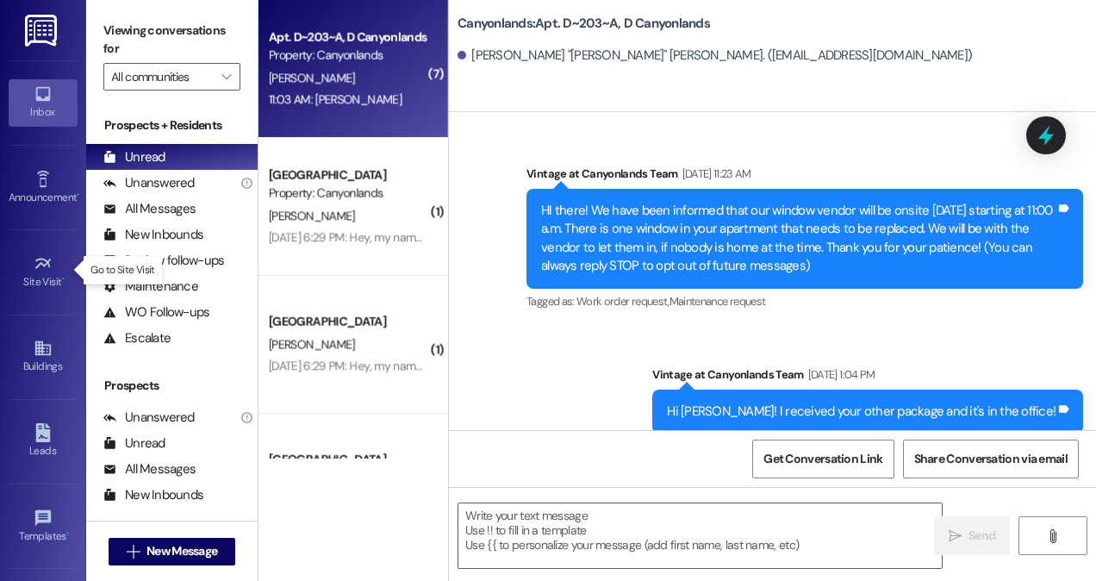
scroll to position [16538, 0]
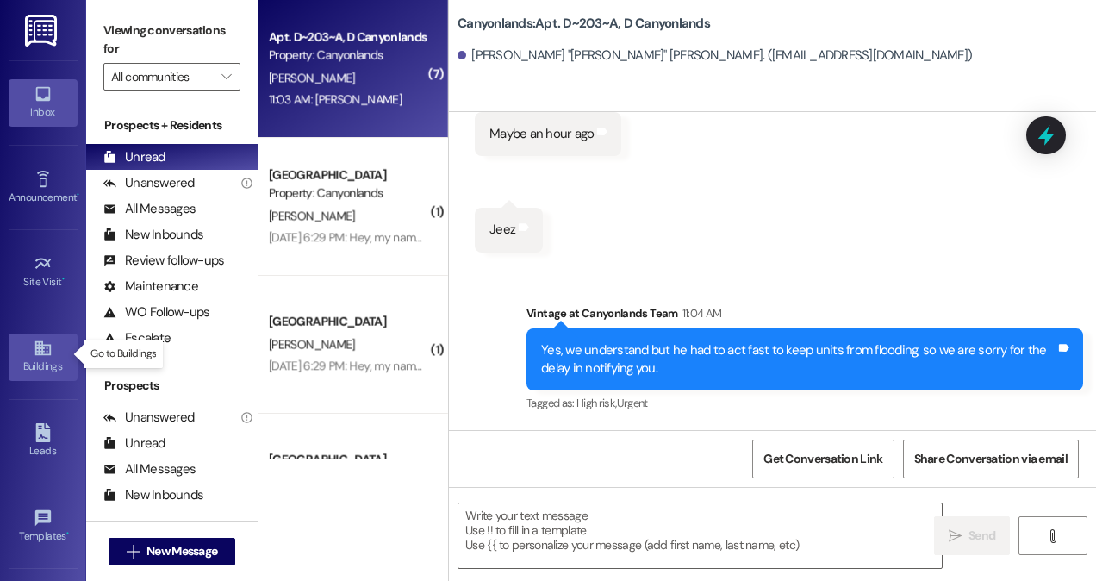
click at [46, 358] on div "Buildings" at bounding box center [43, 366] width 86 height 17
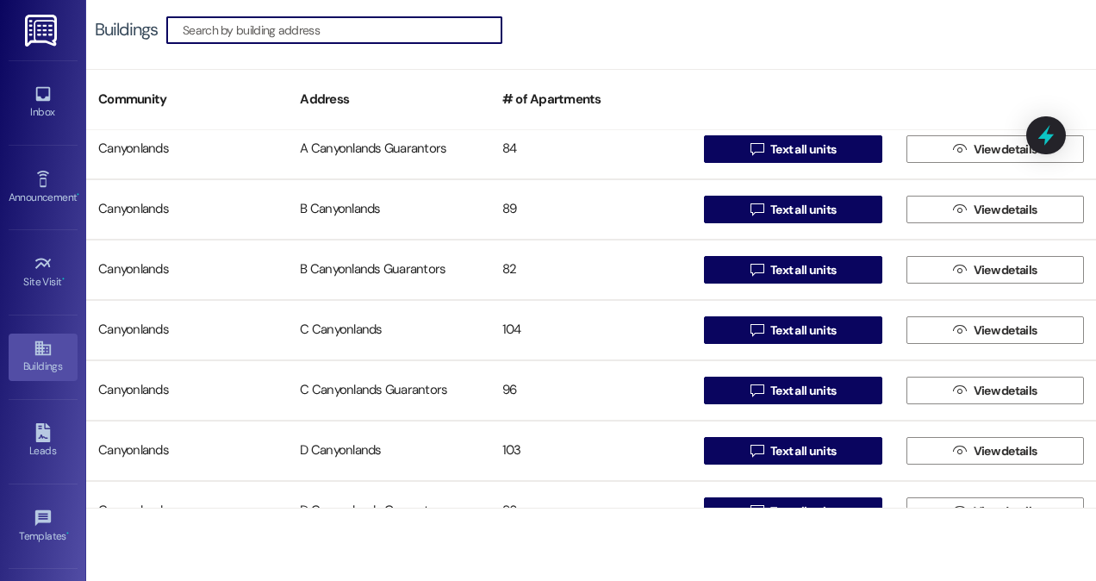
scroll to position [75, 0]
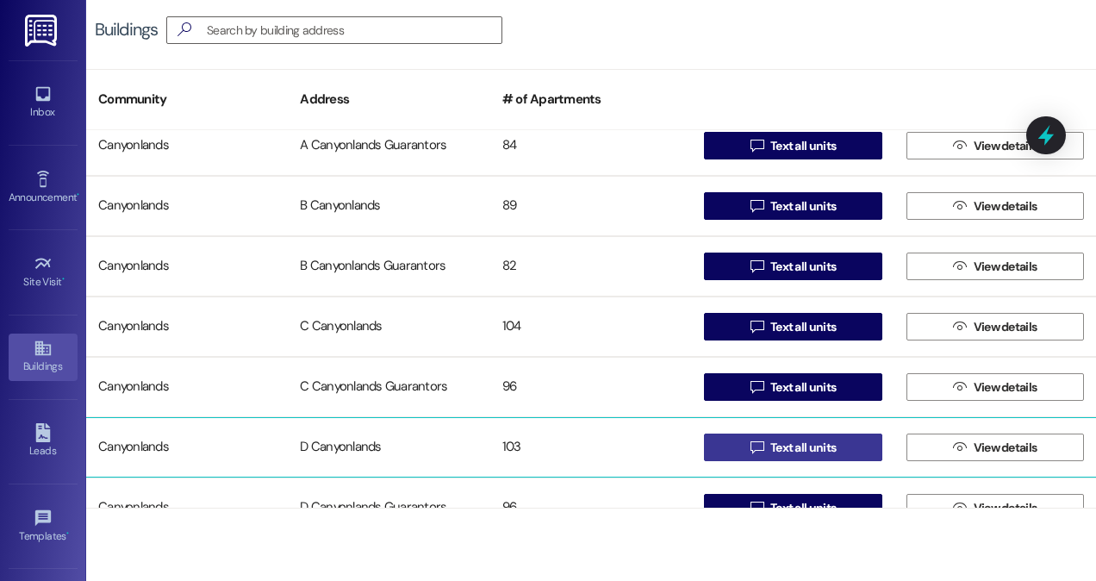
click at [782, 447] on span "Text all units" at bounding box center [802, 448] width 65 height 18
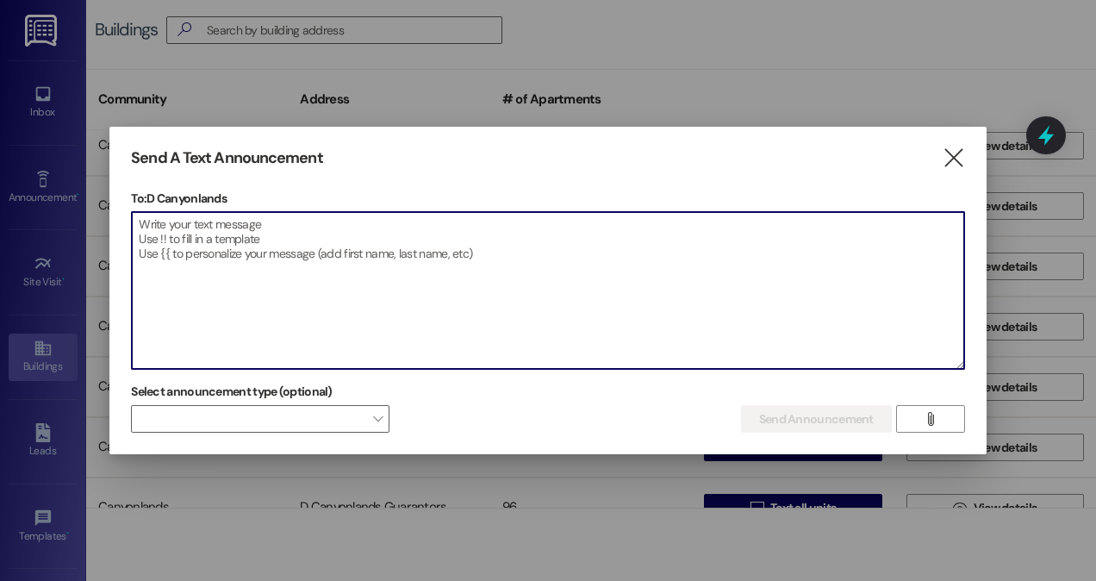
click at [557, 286] on textarea at bounding box center [548, 290] width 832 height 157
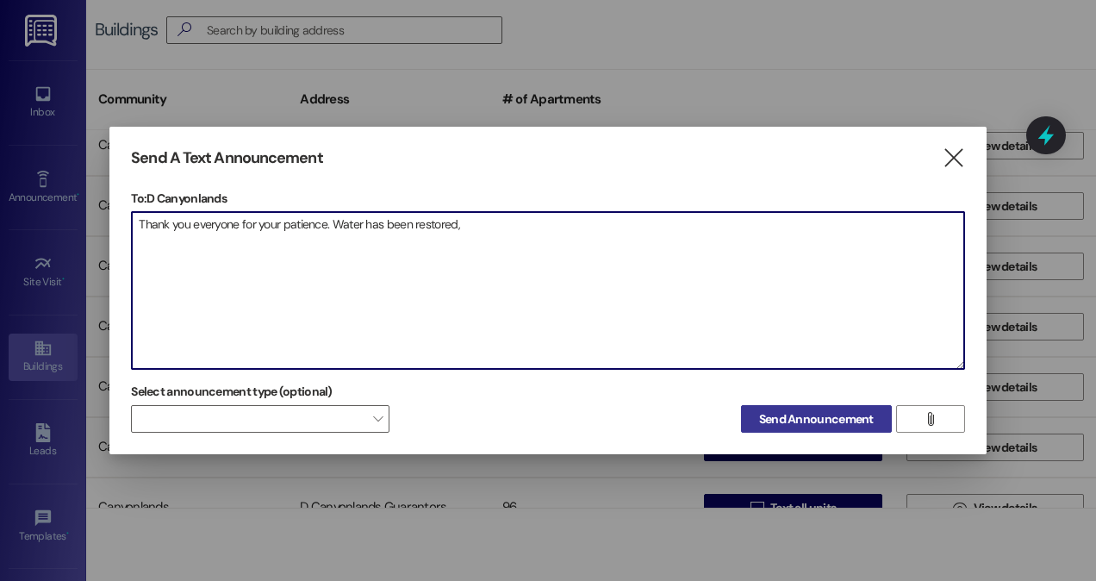
type textarea "Thank you everyone for your patience. Water has been restored,"
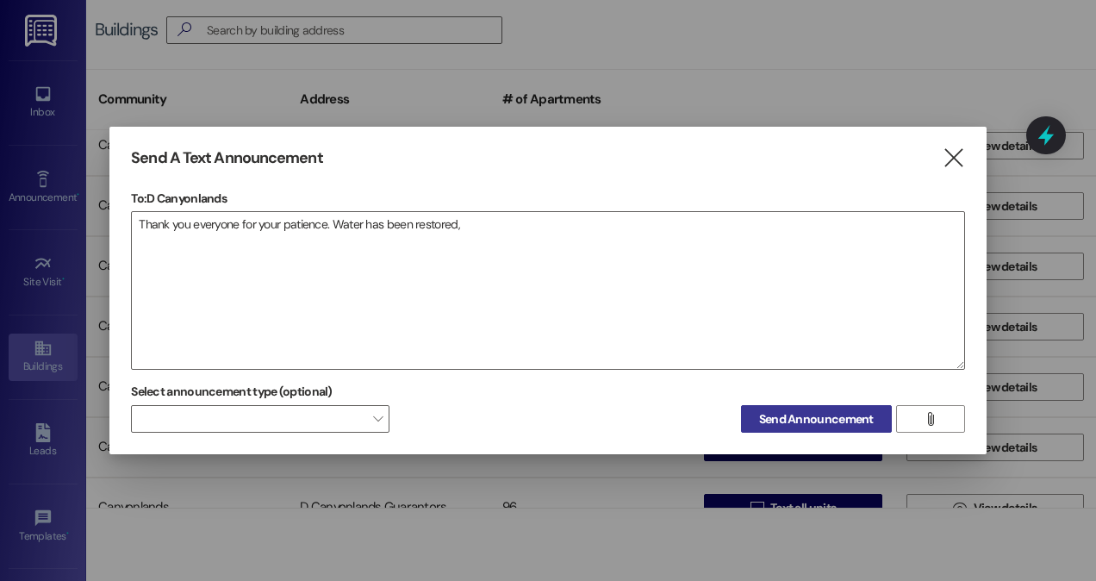
click at [826, 433] on div "Send A Text Announcement  To: D Canyonlands  Drop image file here Thank you e…" at bounding box center [547, 291] width 877 height 328
click at [794, 421] on span "Send Announcement" at bounding box center [816, 419] width 115 height 18
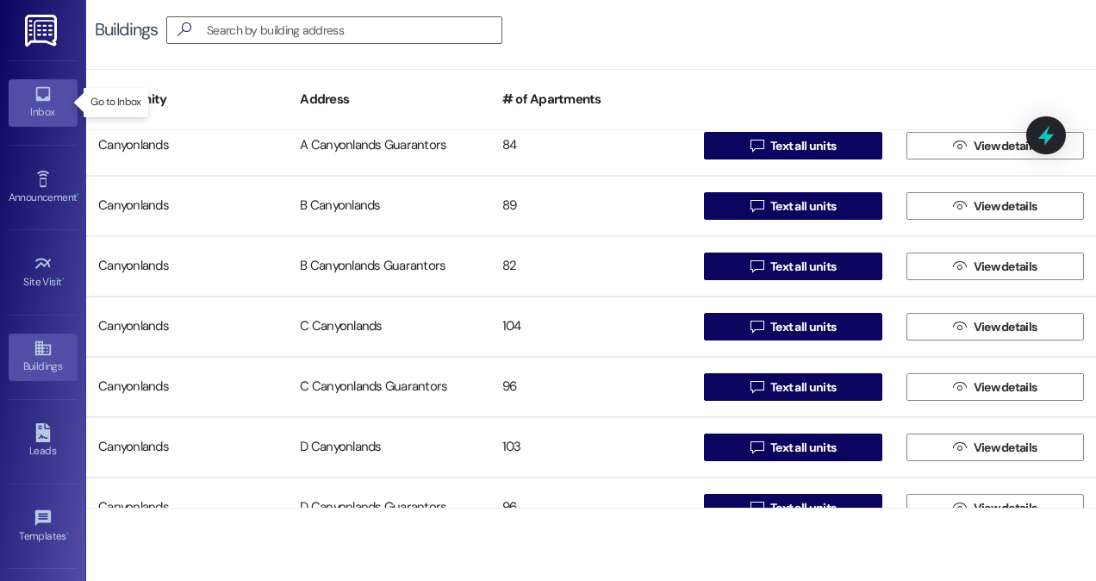
click at [33, 105] on div "Inbox" at bounding box center [43, 111] width 86 height 17
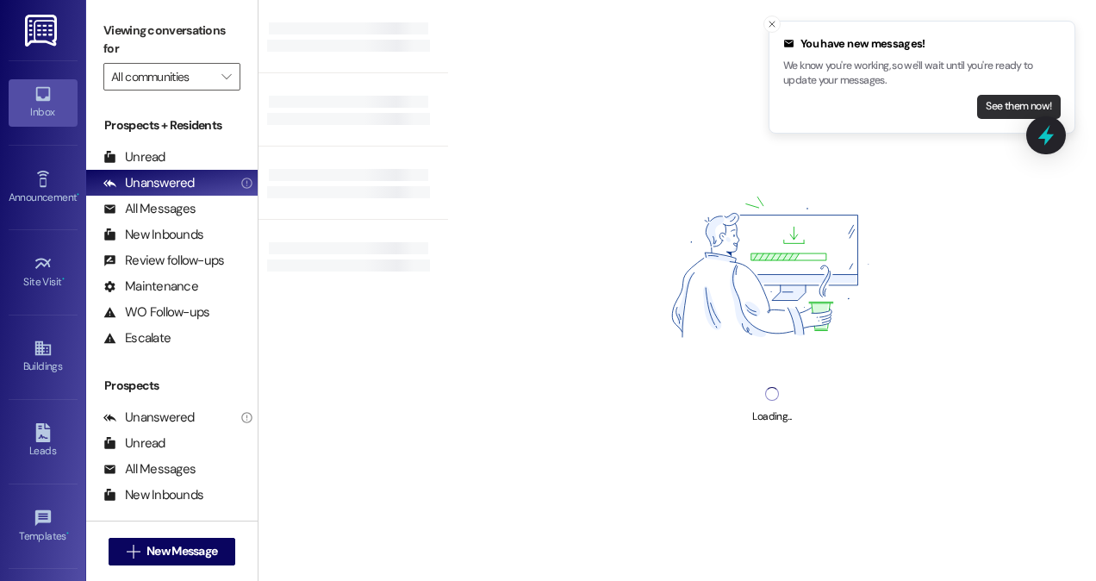
click at [985, 107] on button "See them now!" at bounding box center [1019, 107] width 84 height 24
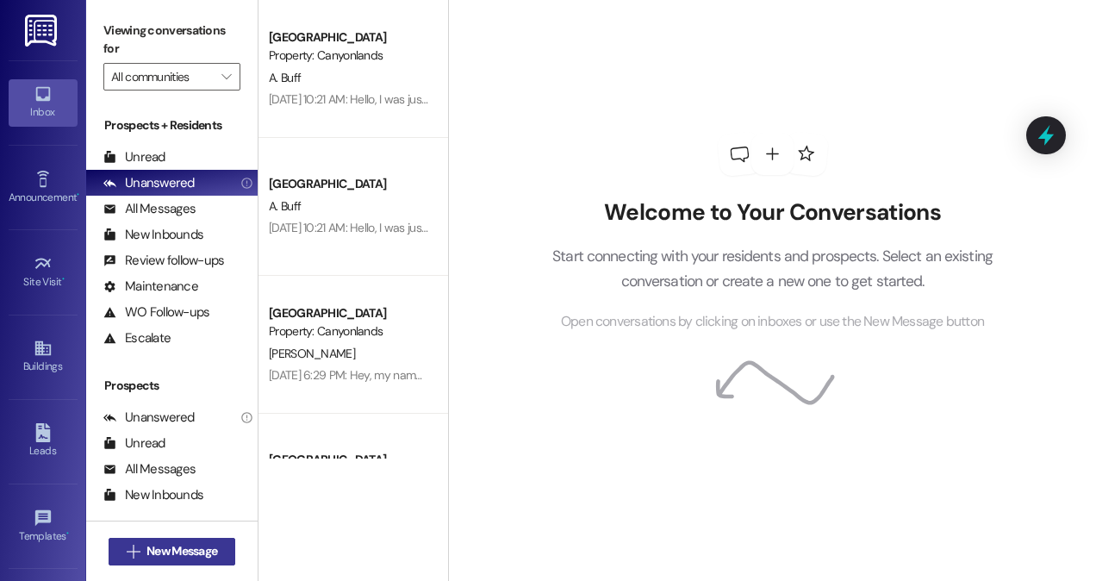
click at [187, 549] on span "New Message" at bounding box center [182, 551] width 71 height 18
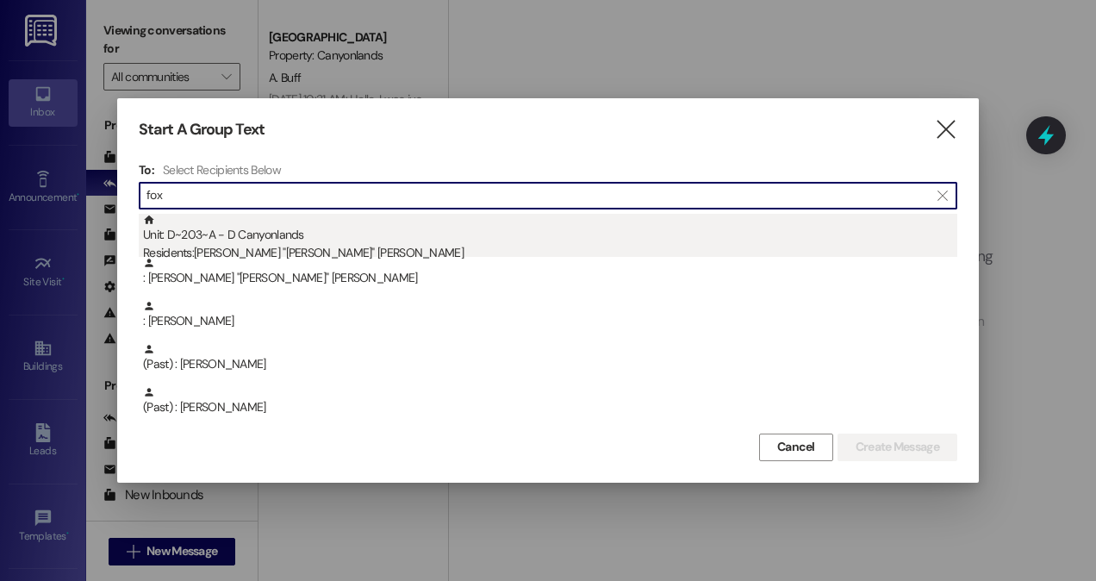
type input "fox"
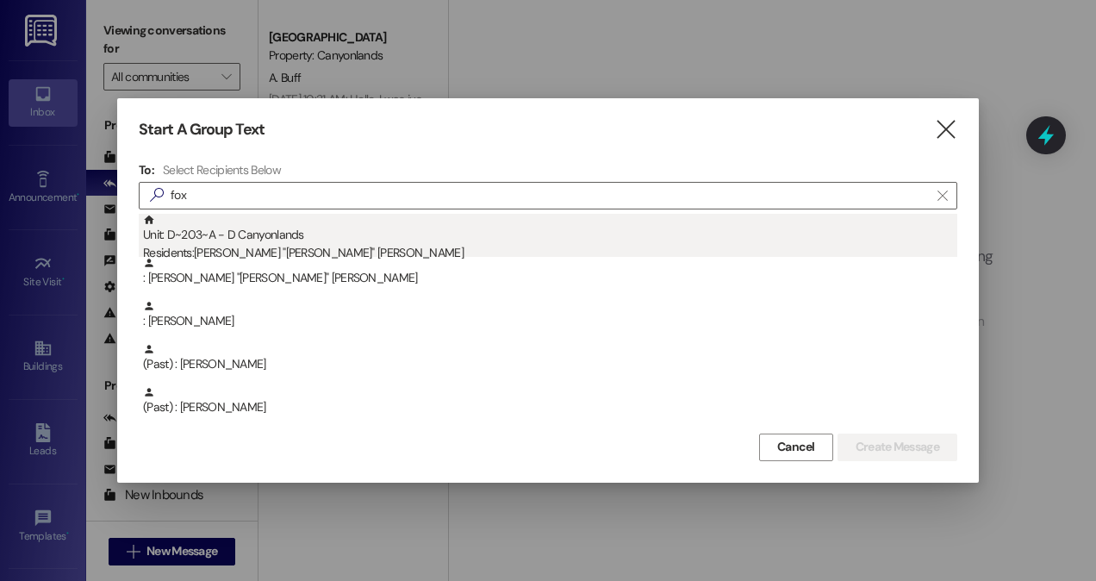
click at [229, 245] on div "Residents: [PERSON_NAME] "[PERSON_NAME]" [PERSON_NAME]" at bounding box center [550, 253] width 814 height 18
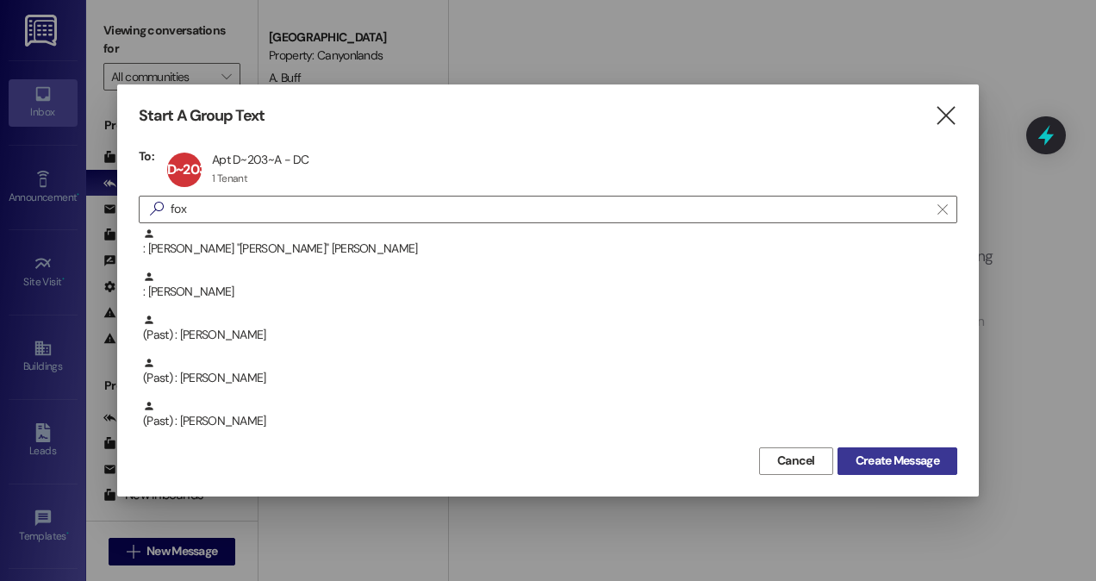
click at [887, 453] on span "Create Message" at bounding box center [898, 461] width 84 height 18
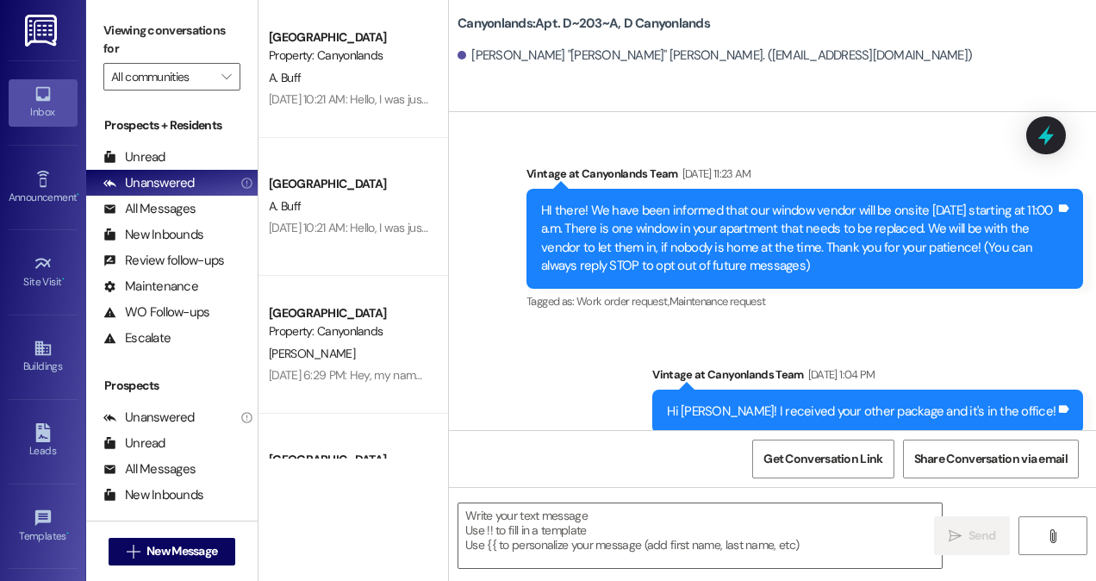
scroll to position [16848, 0]
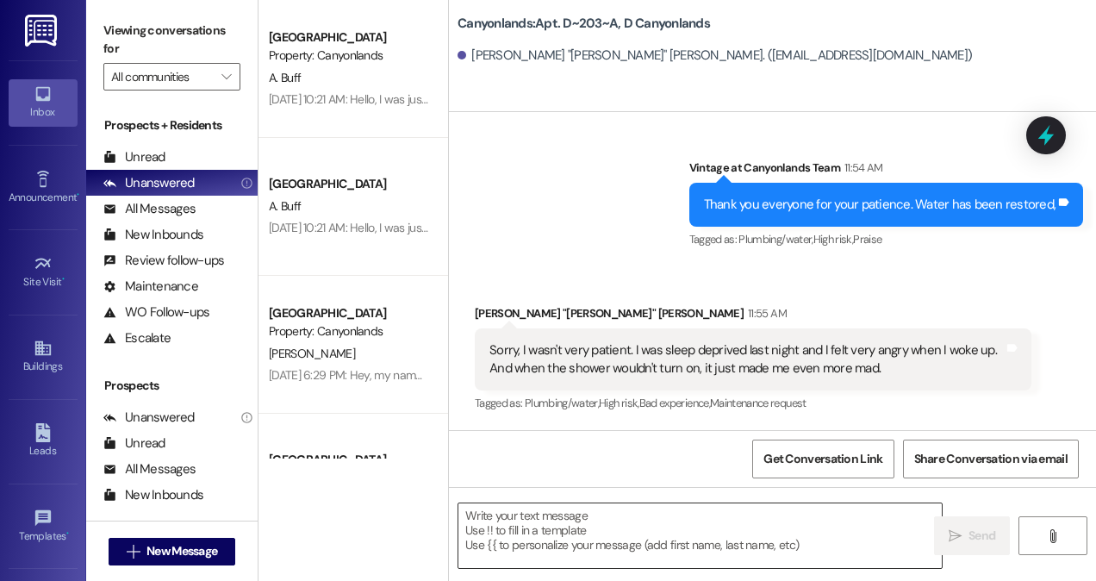
click at [786, 528] on textarea at bounding box center [699, 535] width 483 height 65
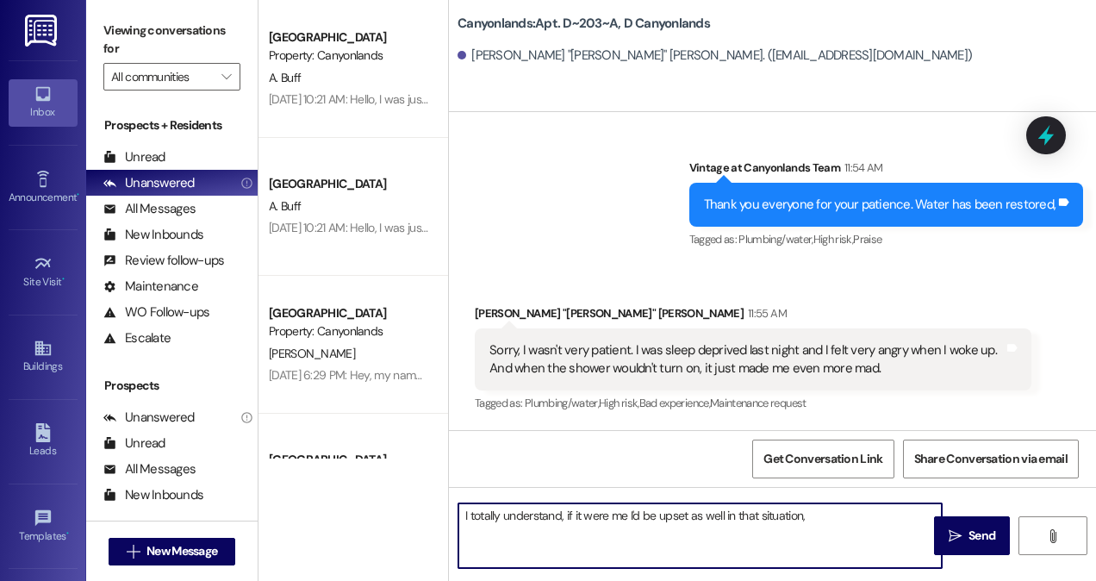
click at [867, 528] on textarea "I totally understand, if it were me I'd be upset as well in that situation," at bounding box center [699, 535] width 483 height 65
type textarea "I totally understand, if it were me I'd be upset as well in that situation."
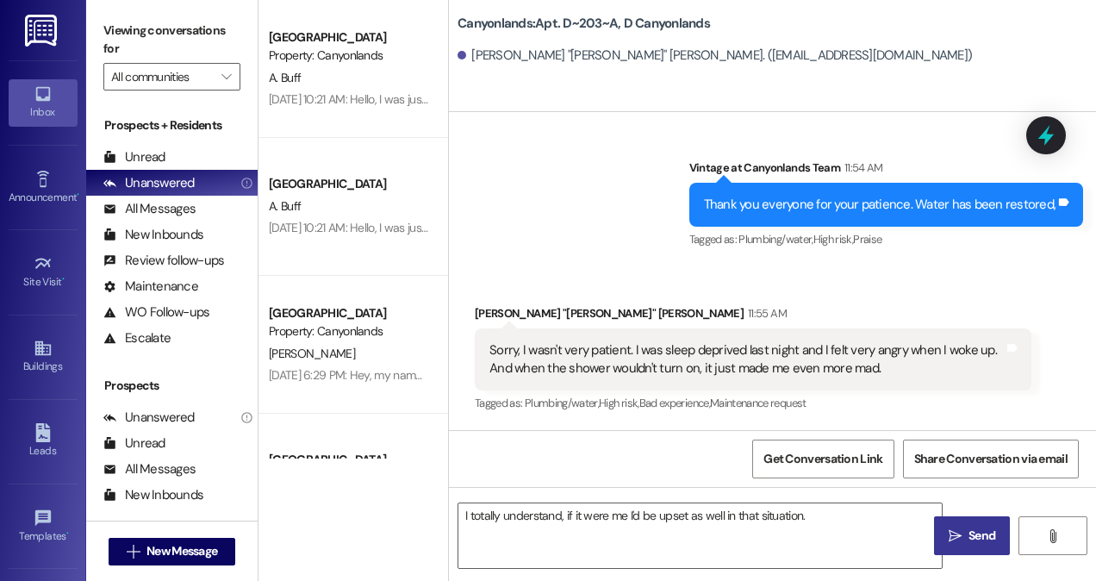
click at [956, 545] on button " Send" at bounding box center [972, 535] width 76 height 39
